Goal: Entertainment & Leisure: Consume media (video, audio)

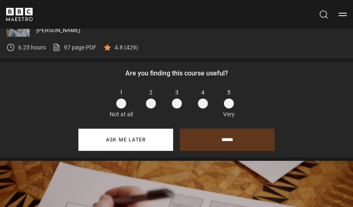
click at [132, 142] on button "Ask me later" at bounding box center [125, 140] width 95 height 22
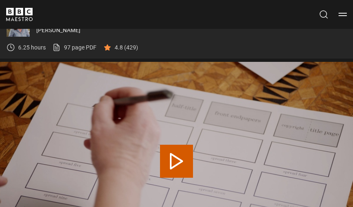
click at [187, 75] on video-js "Video Player is loading. Play Lesson What is a picture book: practicalities 10s…" at bounding box center [176, 161] width 353 height 199
click at [174, 161] on button "Play Lesson What is a picture book: practicalities" at bounding box center [176, 161] width 33 height 33
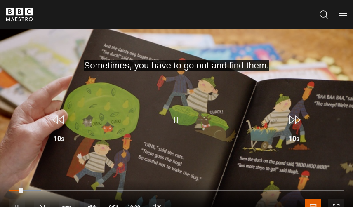
scroll to position [263, 0]
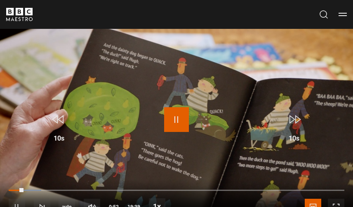
click at [177, 115] on span "Video Player" at bounding box center [176, 119] width 25 height 25
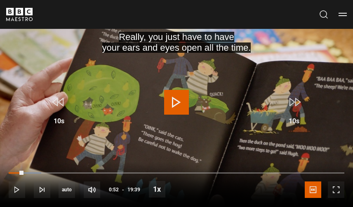
click at [176, 105] on span "Video Player" at bounding box center [176, 102] width 25 height 25
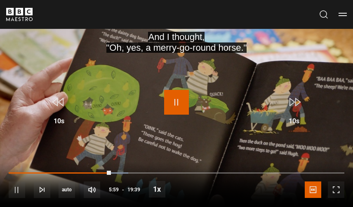
click at [175, 101] on span "Video Player" at bounding box center [176, 102] width 25 height 25
click at [176, 102] on span "Video Player" at bounding box center [176, 102] width 25 height 25
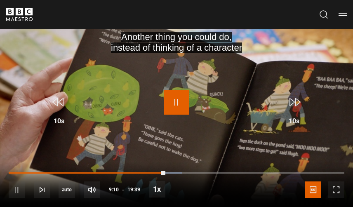
click at [178, 103] on span "Video Player" at bounding box center [176, 102] width 25 height 25
